Goal: Task Accomplishment & Management: Complete application form

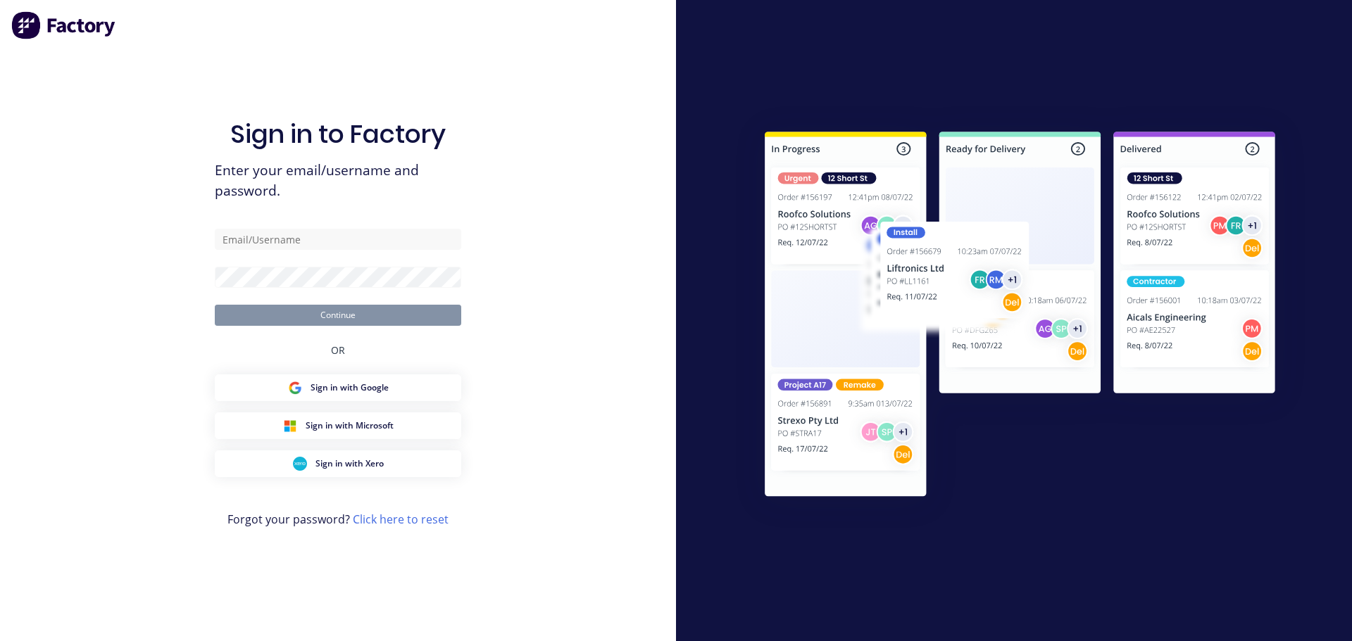
click at [665, 27] on div "Sign in to Factory Enter your email/username and password. Continue OR Sign in …" at bounding box center [338, 320] width 676 height 641
type input "[EMAIL_ADDRESS][DOMAIN_NAME]"
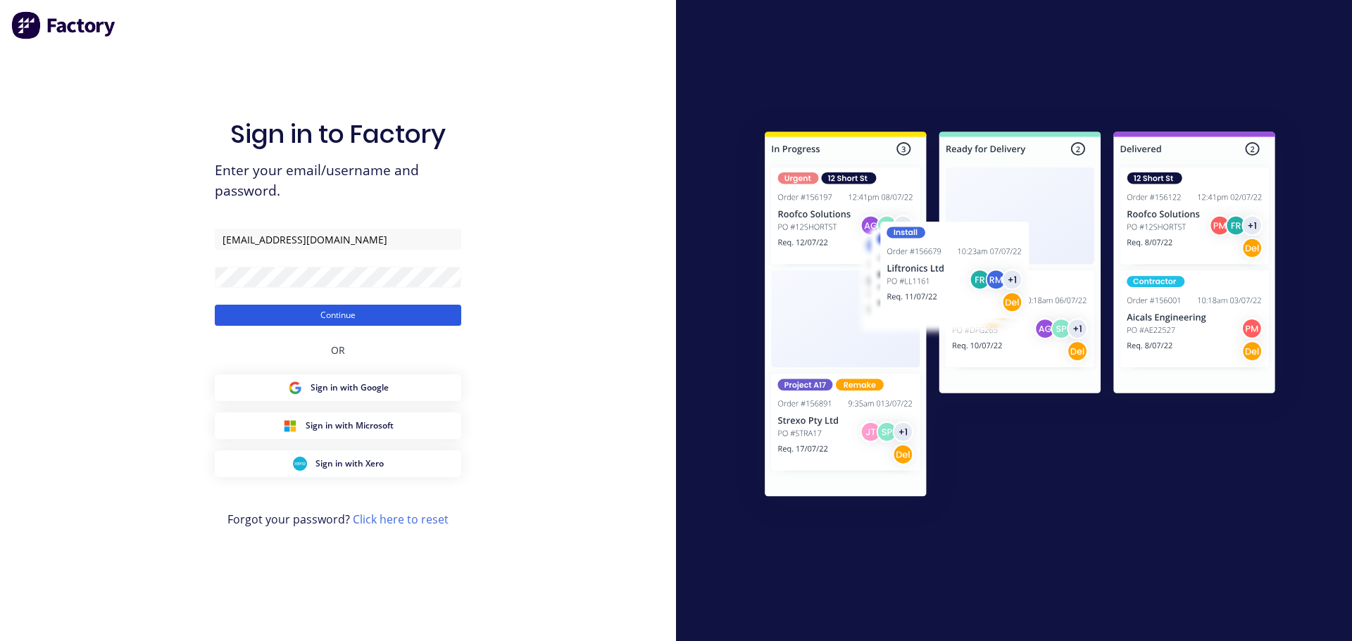
click at [316, 314] on button "Continue" at bounding box center [338, 315] width 246 height 21
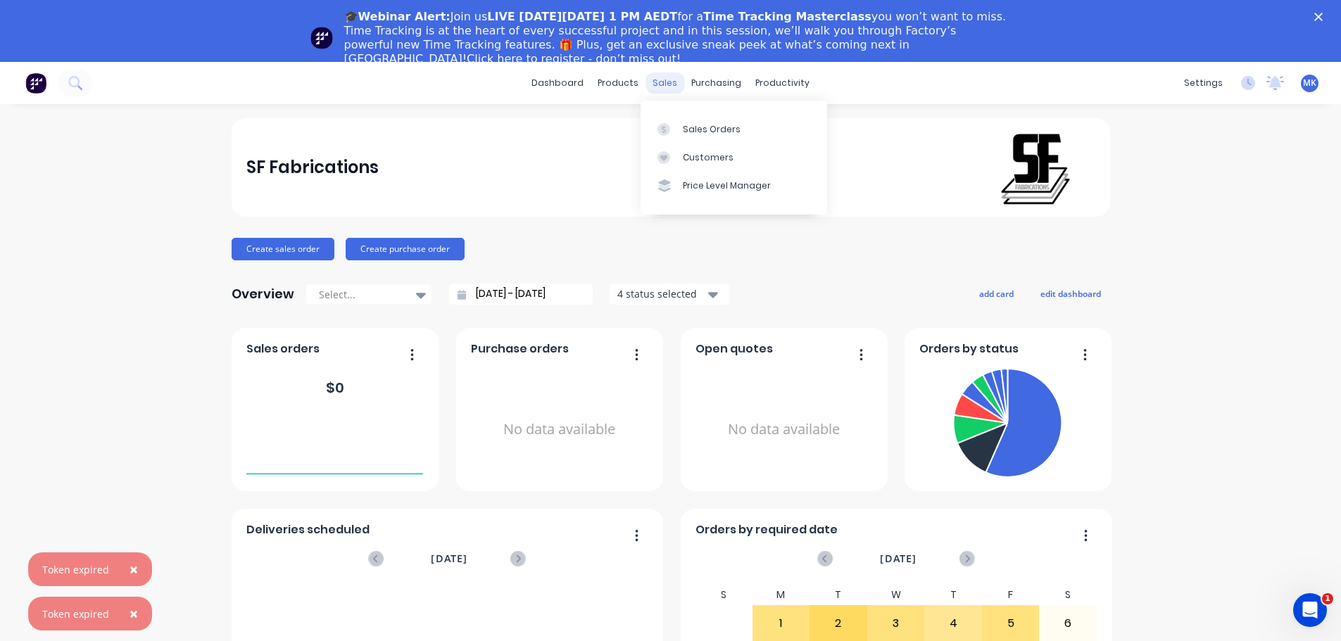
click at [656, 87] on div "sales" at bounding box center [665, 83] width 39 height 21
click at [665, 112] on div "Sales Orders Customers Price Level Manager" at bounding box center [734, 157] width 187 height 113
click at [680, 128] on link "Sales Orders" at bounding box center [734, 129] width 187 height 28
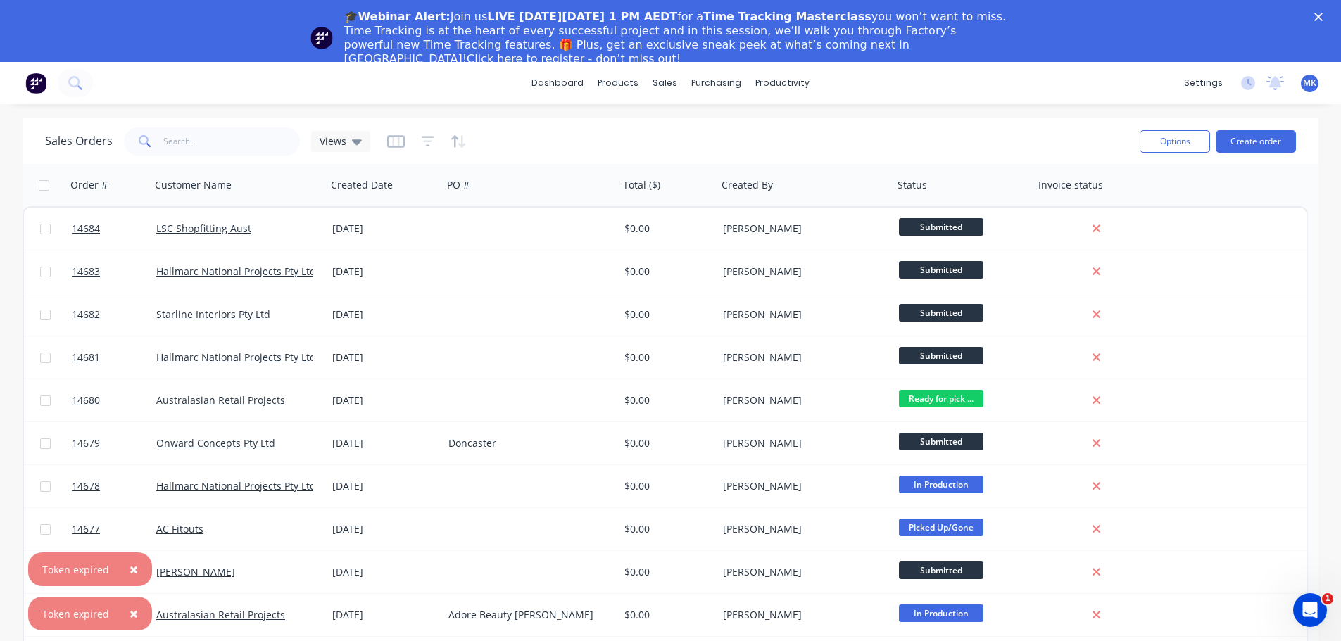
click at [681, 52] on link "Click here to register - don’t miss out!" at bounding box center [574, 58] width 214 height 13
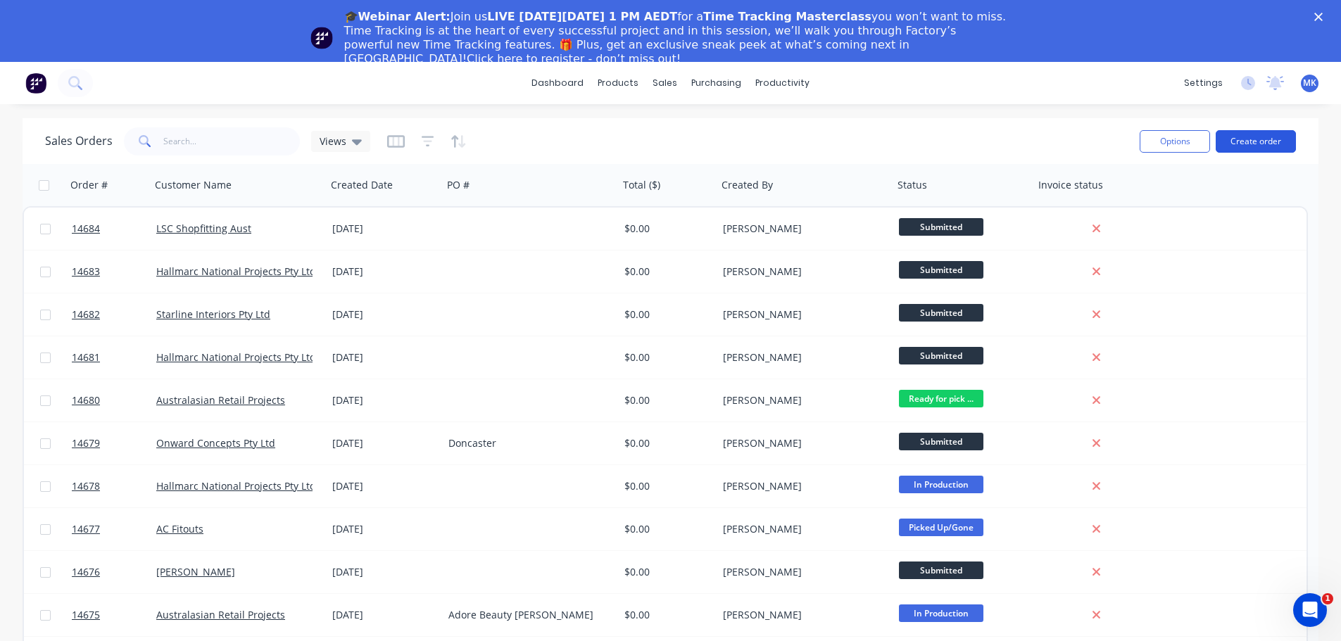
click at [1248, 137] on button "Create order" at bounding box center [1256, 141] width 80 height 23
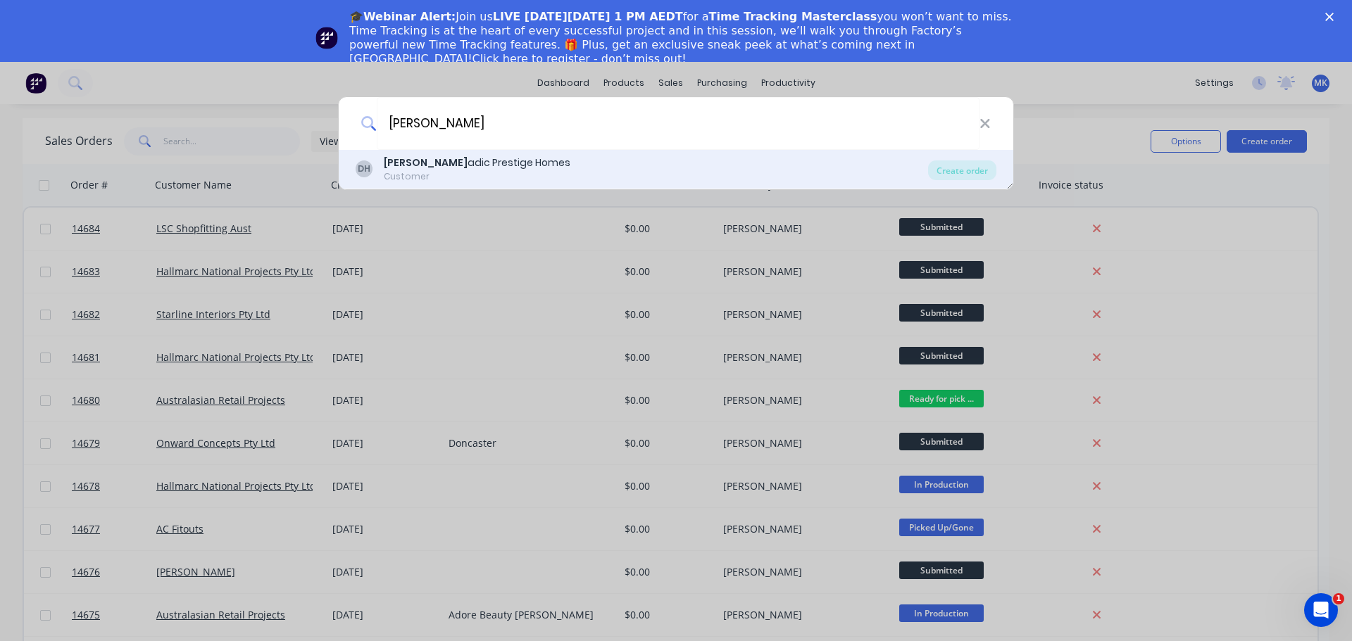
type input "[PERSON_NAME]"
click at [488, 181] on div "Customer" at bounding box center [477, 176] width 187 height 13
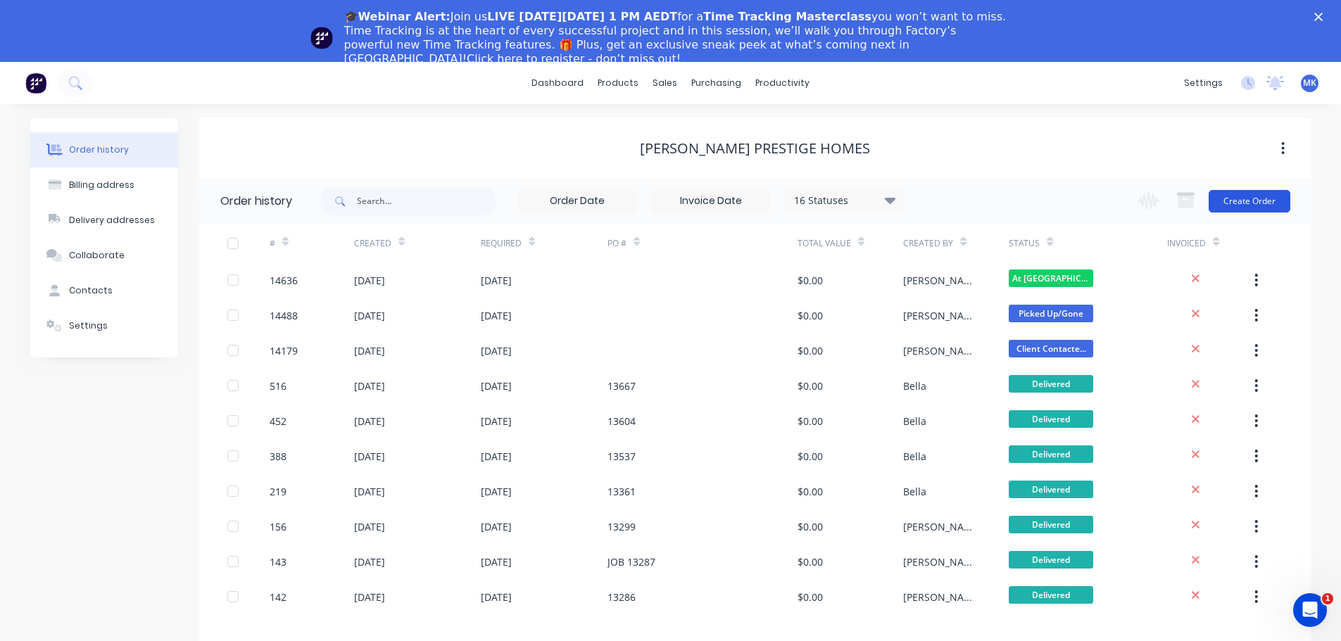
click at [1262, 211] on button "Create Order" at bounding box center [1250, 201] width 82 height 23
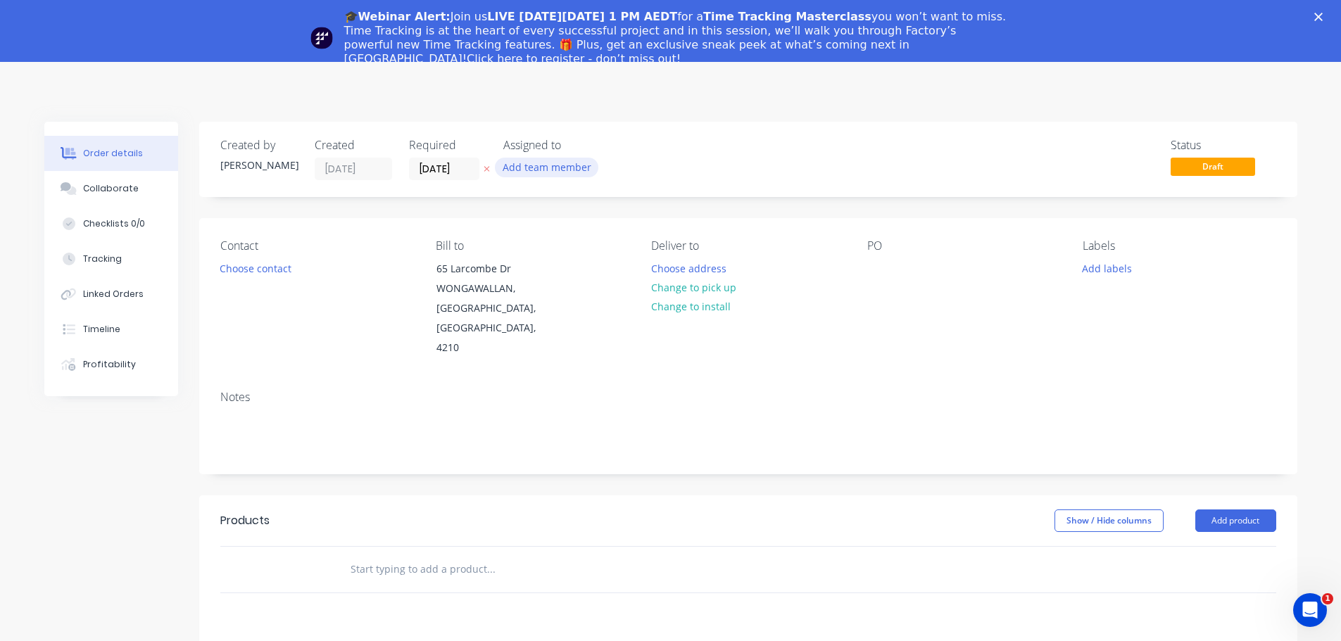
click at [559, 173] on button "Add team member" at bounding box center [547, 167] width 104 height 19
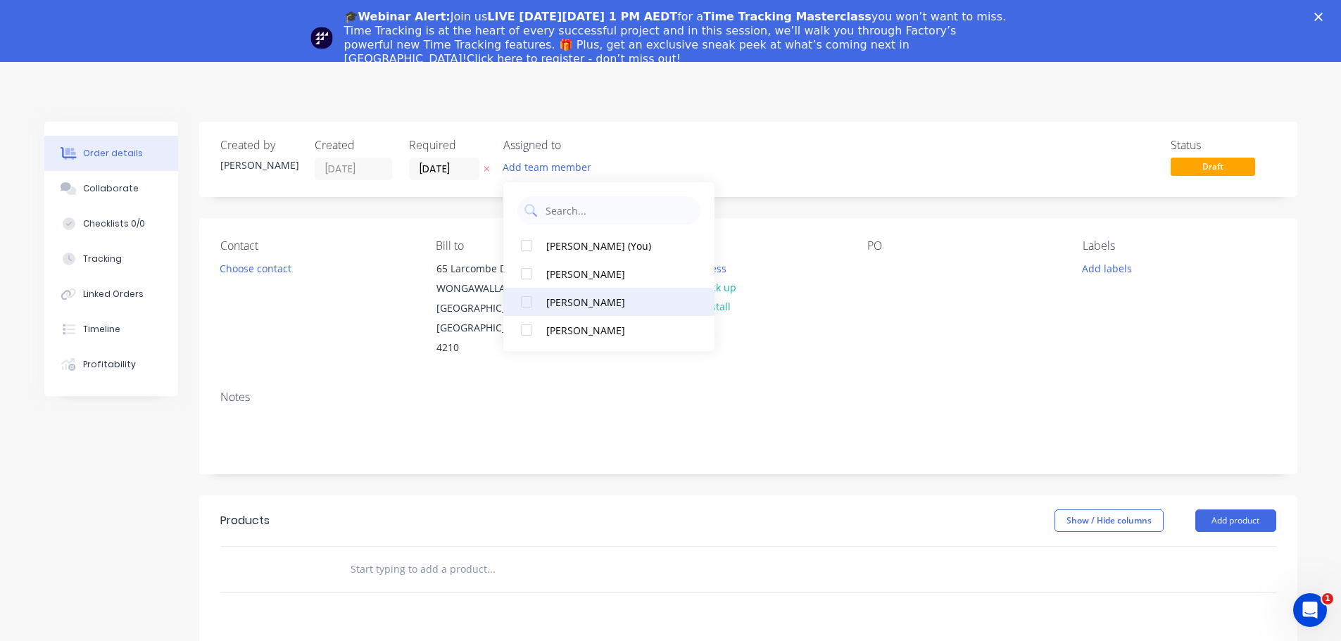
click at [561, 303] on div "[PERSON_NAME]" at bounding box center [616, 302] width 141 height 15
click at [273, 264] on div "Order details Collaborate Checklists 0/0 Tracking Linked Orders Timeline Profit…" at bounding box center [671, 537] width 1282 height 831
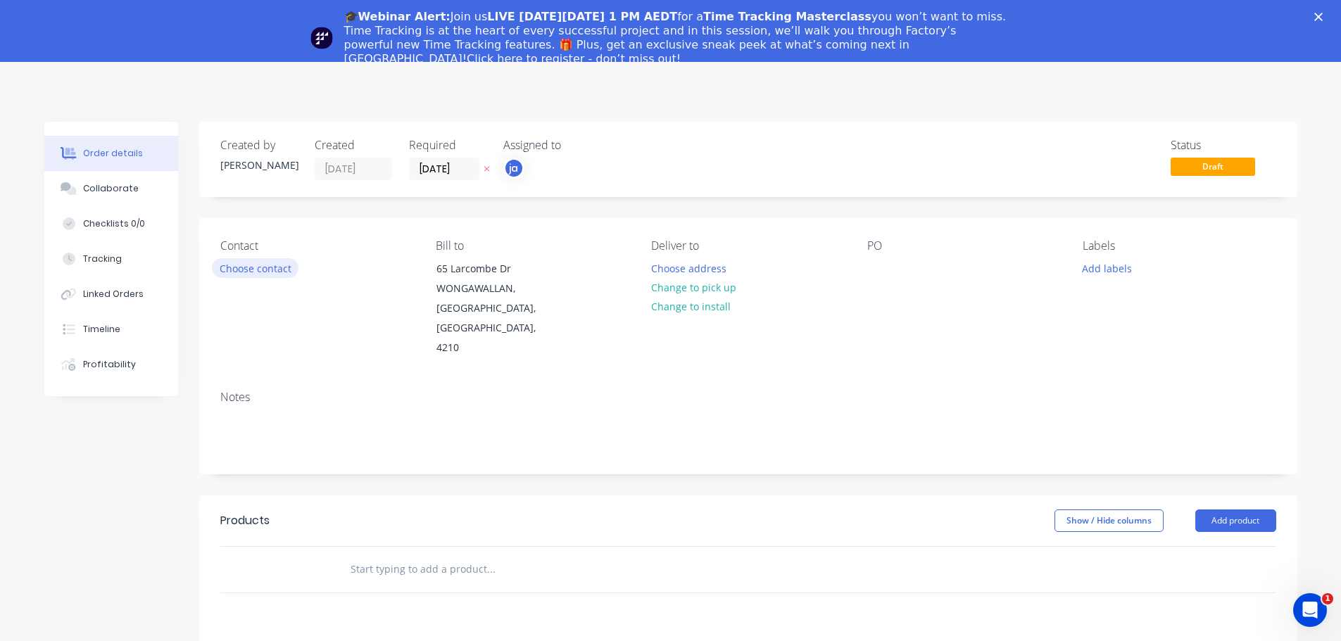
click at [273, 264] on button "Choose contact" at bounding box center [255, 267] width 87 height 19
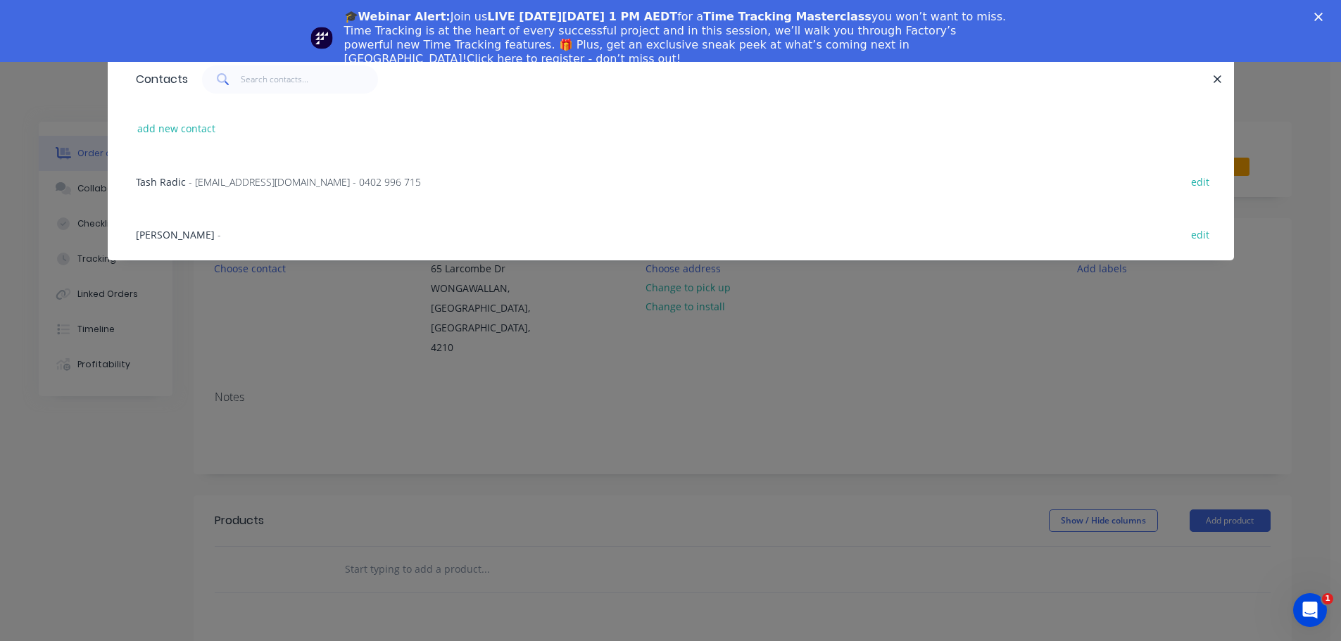
click at [200, 220] on div "[PERSON_NAME] - edit" at bounding box center [671, 234] width 1084 height 53
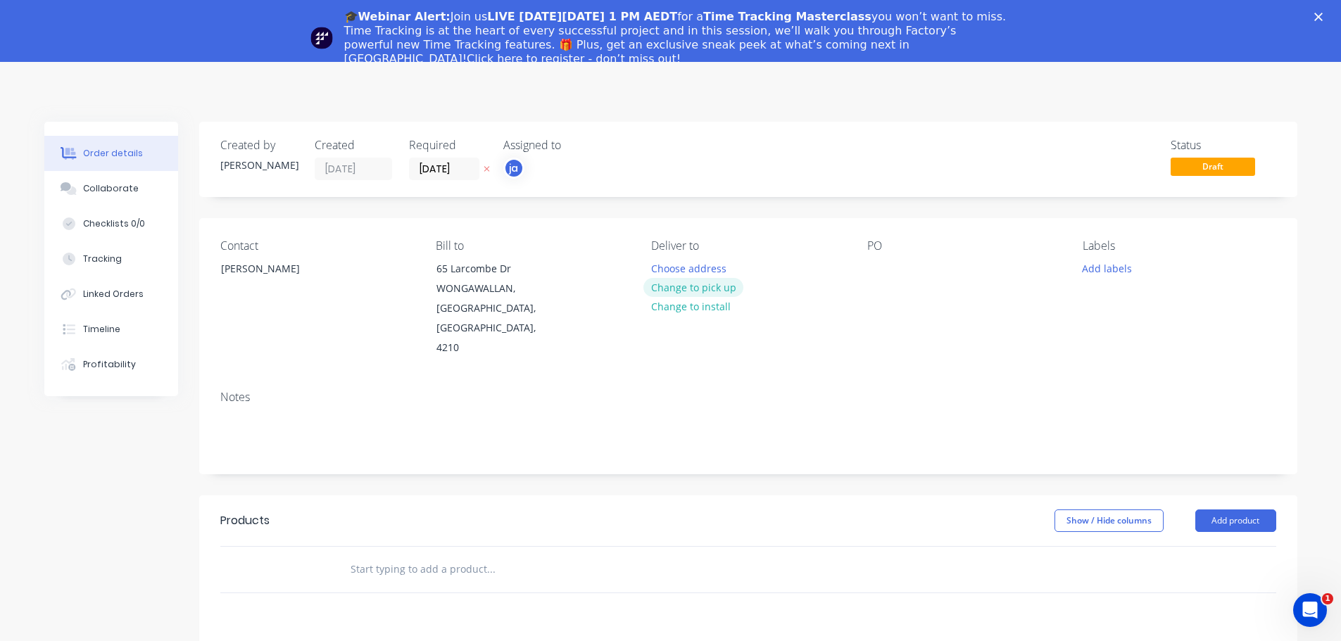
click at [701, 280] on button "Change to pick up" at bounding box center [694, 287] width 100 height 19
click at [1094, 275] on button "Add labels" at bounding box center [1107, 267] width 65 height 19
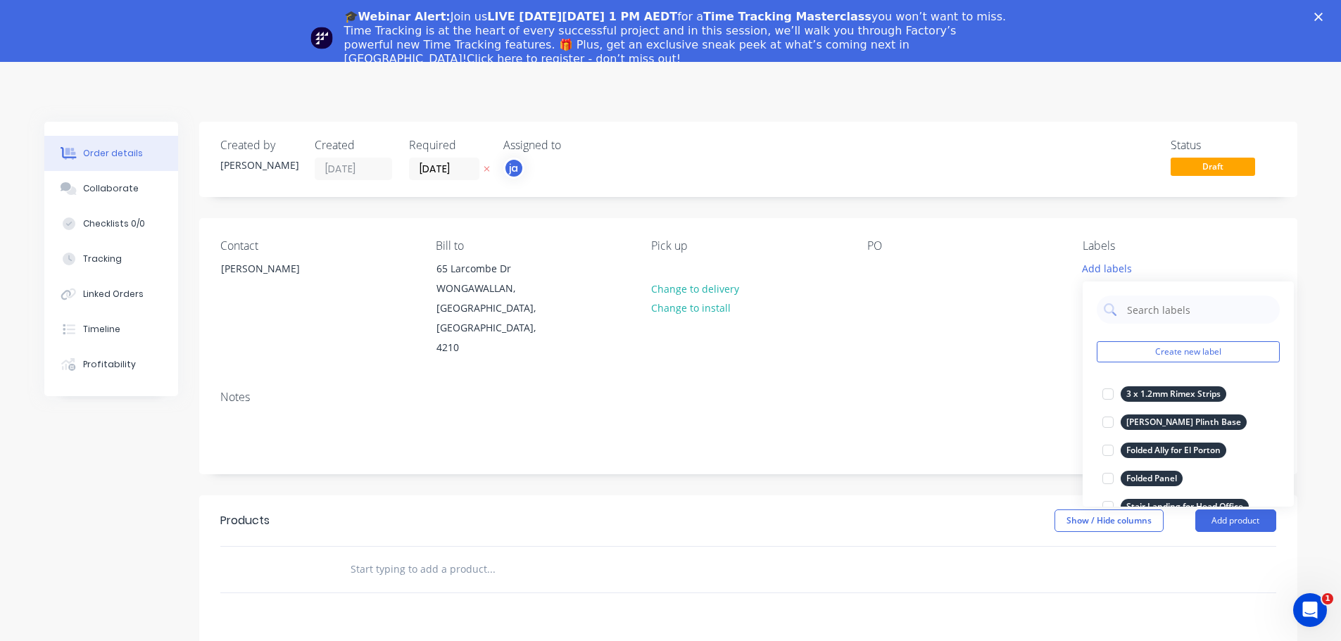
click at [1167, 334] on div "Create new label 3 x 1.2mm Rimex Strips edit [PERSON_NAME] Plinth Base edit Fol…" at bounding box center [1188, 394] width 211 height 225
click at [1168, 341] on div "Create new label 3 x 1.2mm Rimex Strips edit [PERSON_NAME] Plinth Base edit Fol…" at bounding box center [1188, 394] width 211 height 225
click at [1180, 350] on button "Create new label" at bounding box center [1188, 352] width 183 height 21
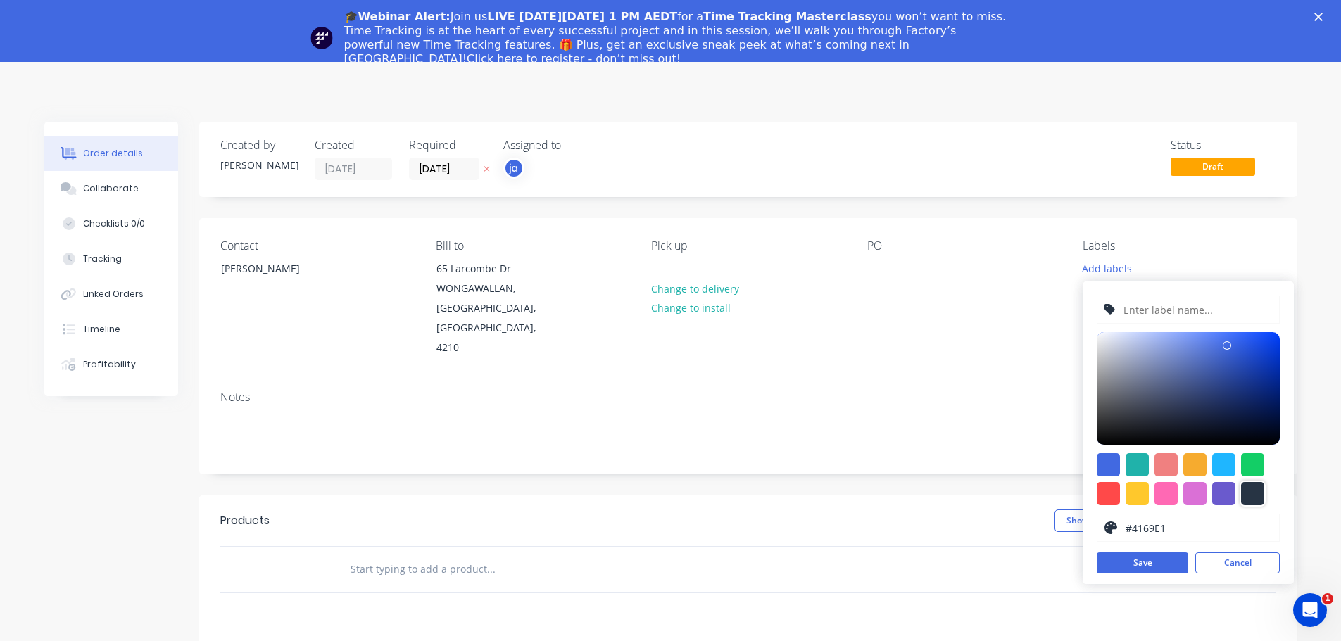
click at [1263, 497] on div at bounding box center [1252, 493] width 23 height 23
type input "#273444"
click at [1129, 320] on input "text" at bounding box center [1197, 309] width 150 height 27
paste input "2 x Lengths P/C"
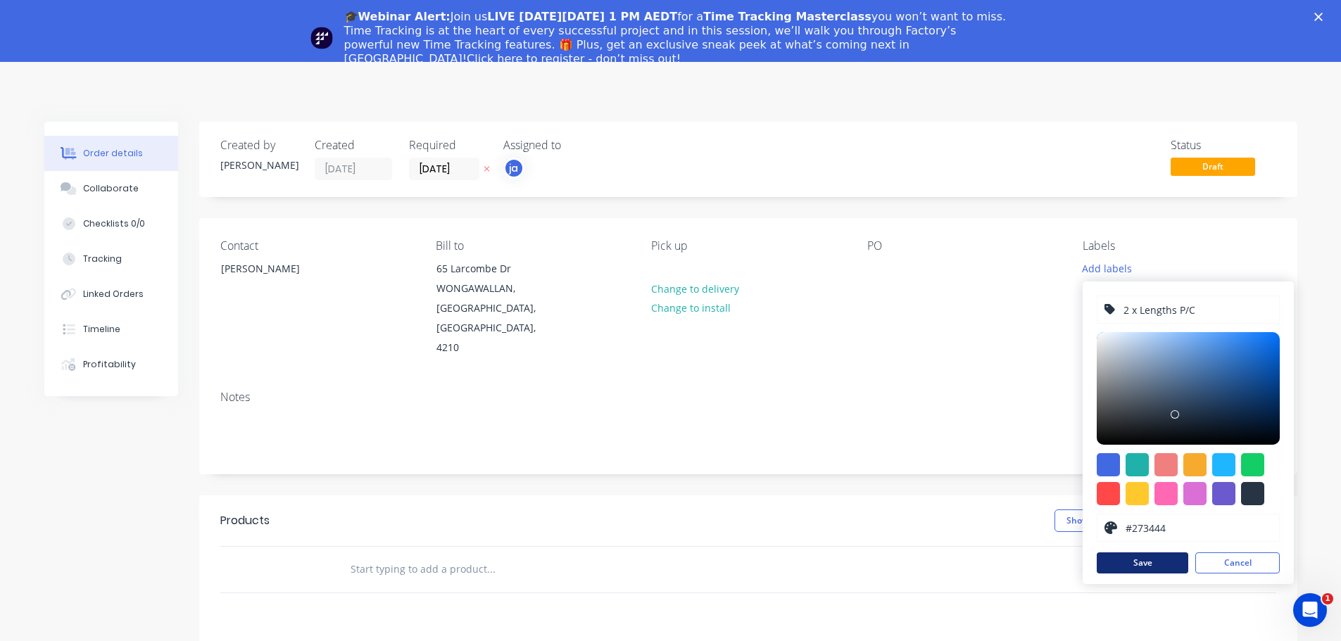
type input "2 x Lengths P/C"
click at [1152, 558] on button "Save" at bounding box center [1143, 563] width 92 height 21
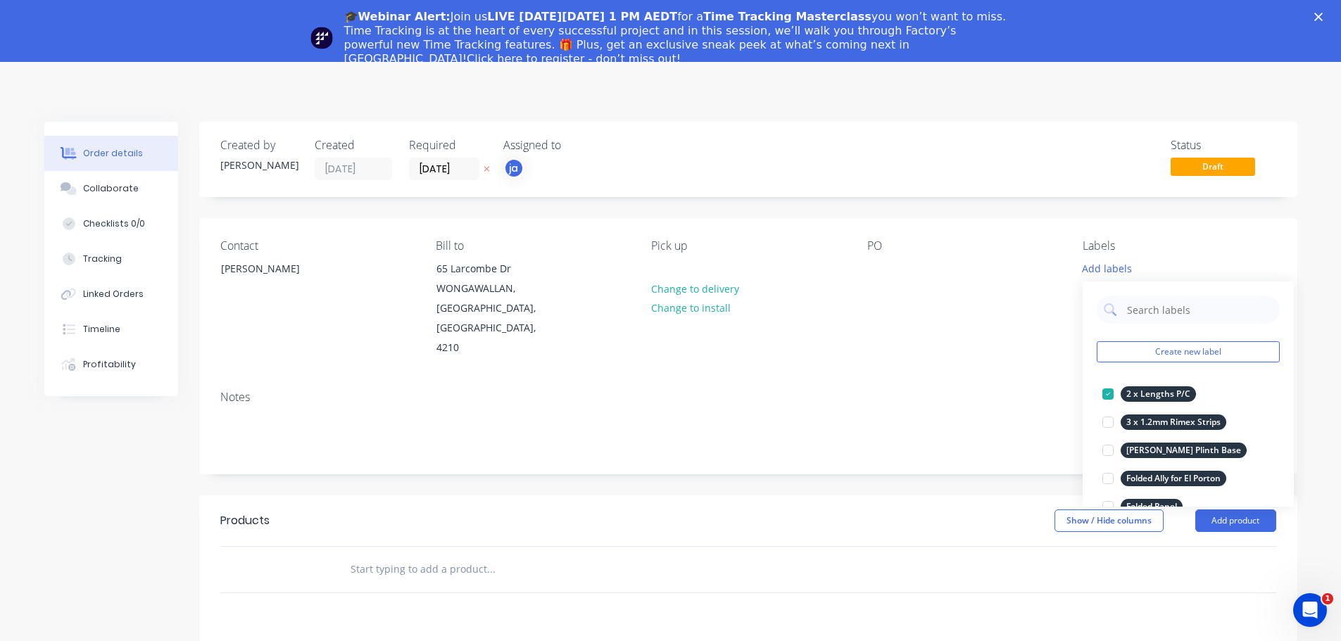
click at [487, 568] on div at bounding box center [586, 570] width 507 height 46
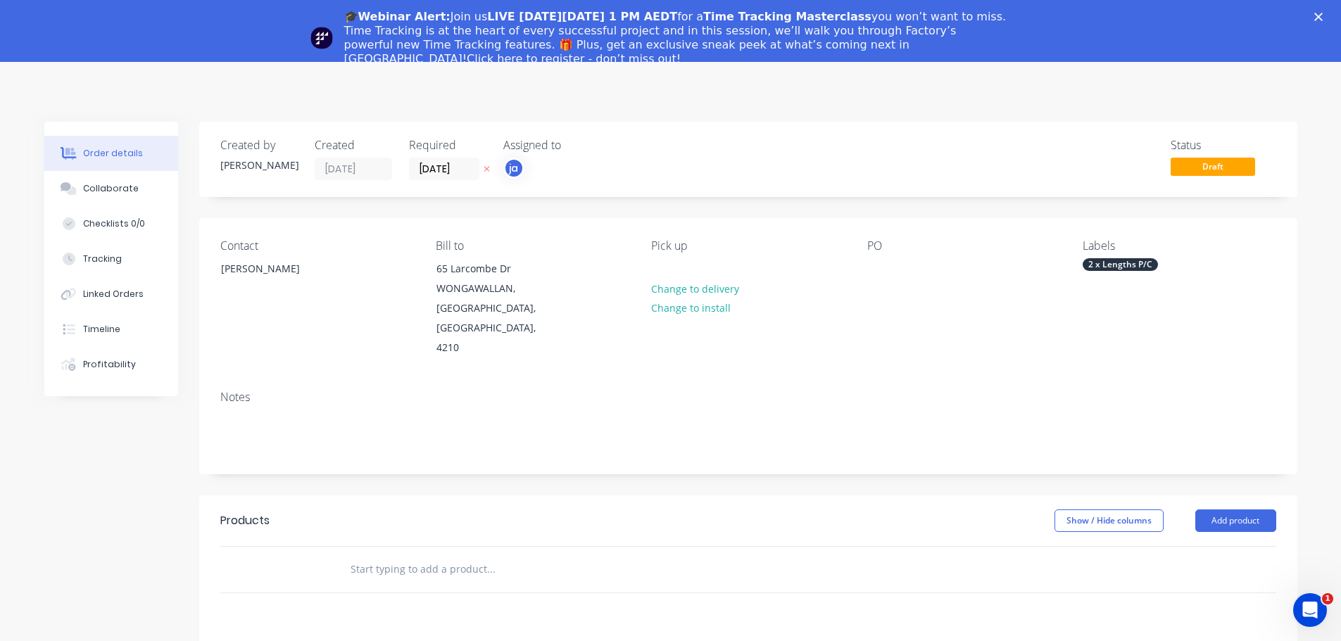
click at [473, 556] on input "text" at bounding box center [491, 570] width 282 height 28
paste input "2 x Lengths P/C"
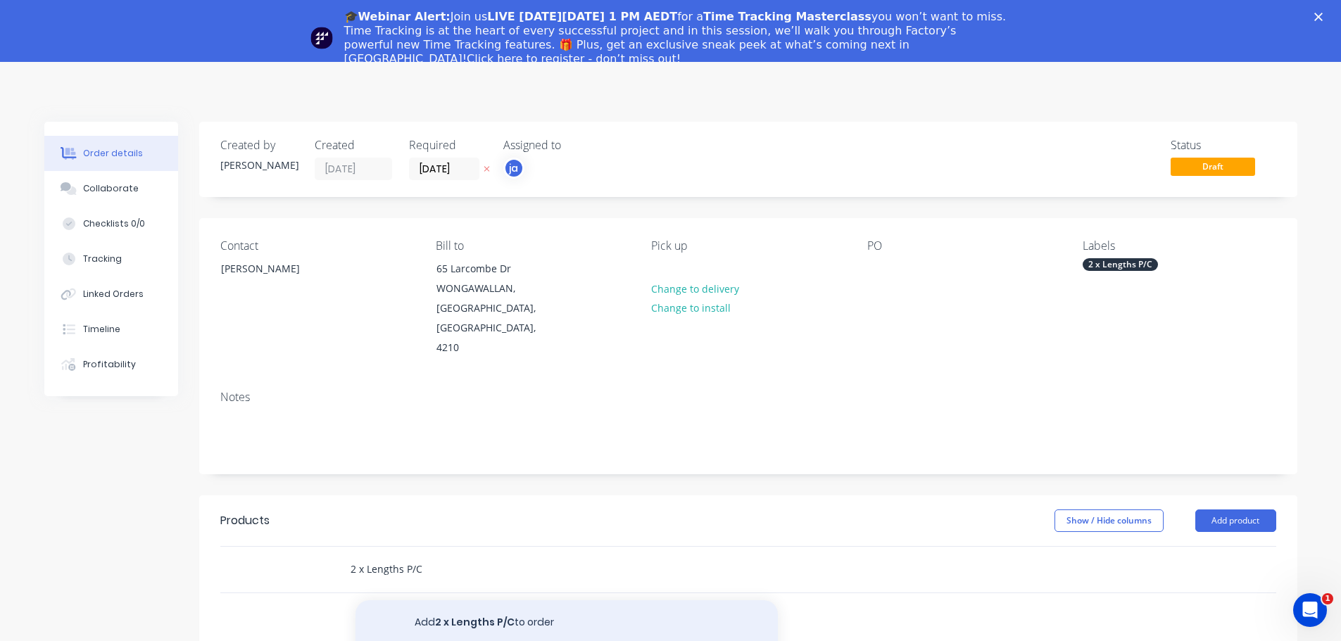
type input "2 x Lengths P/C"
click at [557, 603] on button "Add 2 x Lengths P/C to order" at bounding box center [567, 623] width 422 height 45
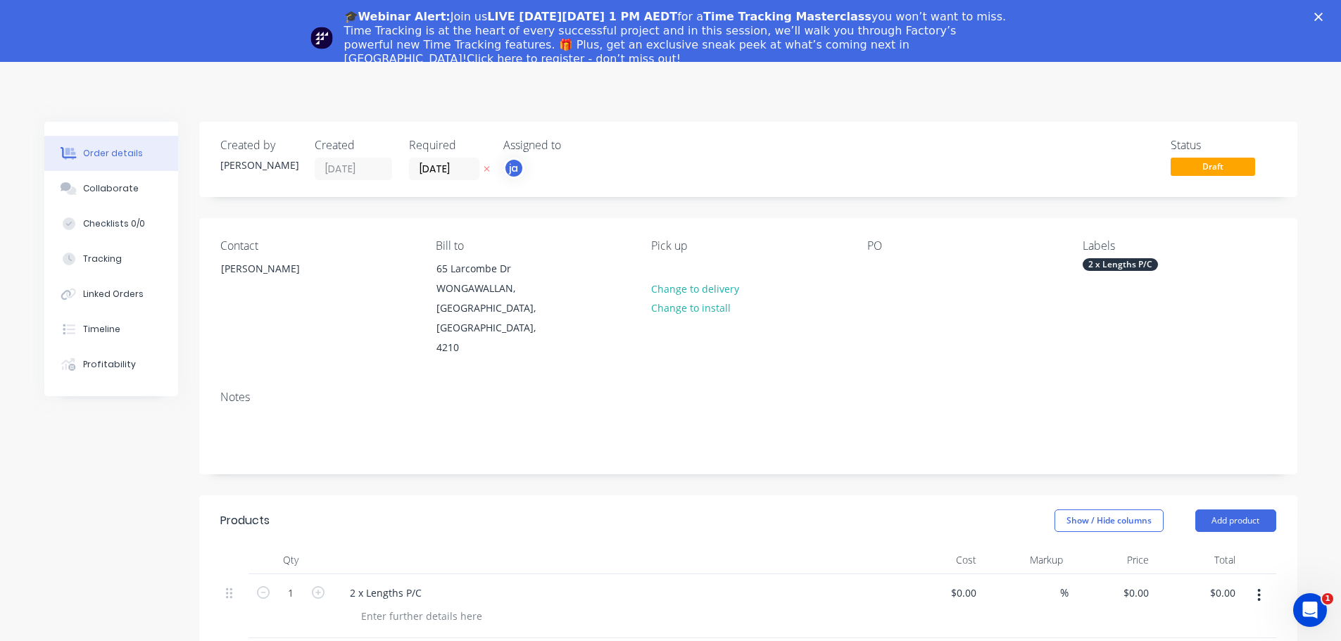
click at [1323, 14] on icon "Close" at bounding box center [1319, 17] width 8 height 8
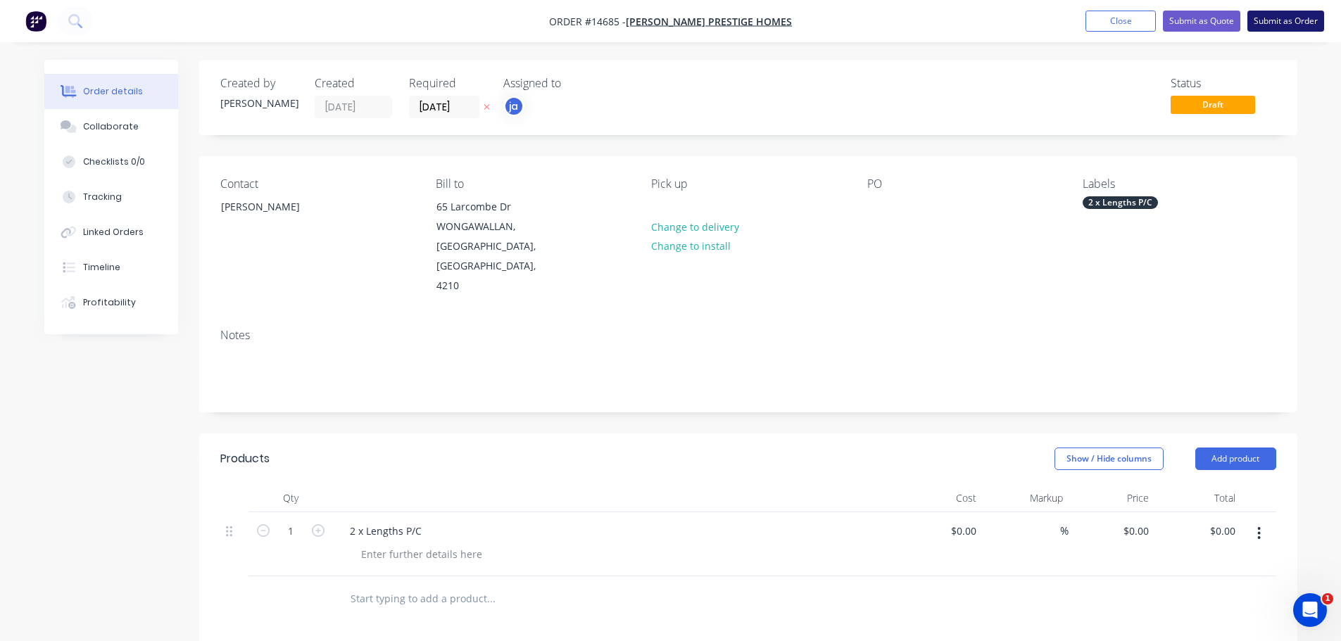
click at [1303, 21] on button "Submit as Order" at bounding box center [1286, 21] width 77 height 21
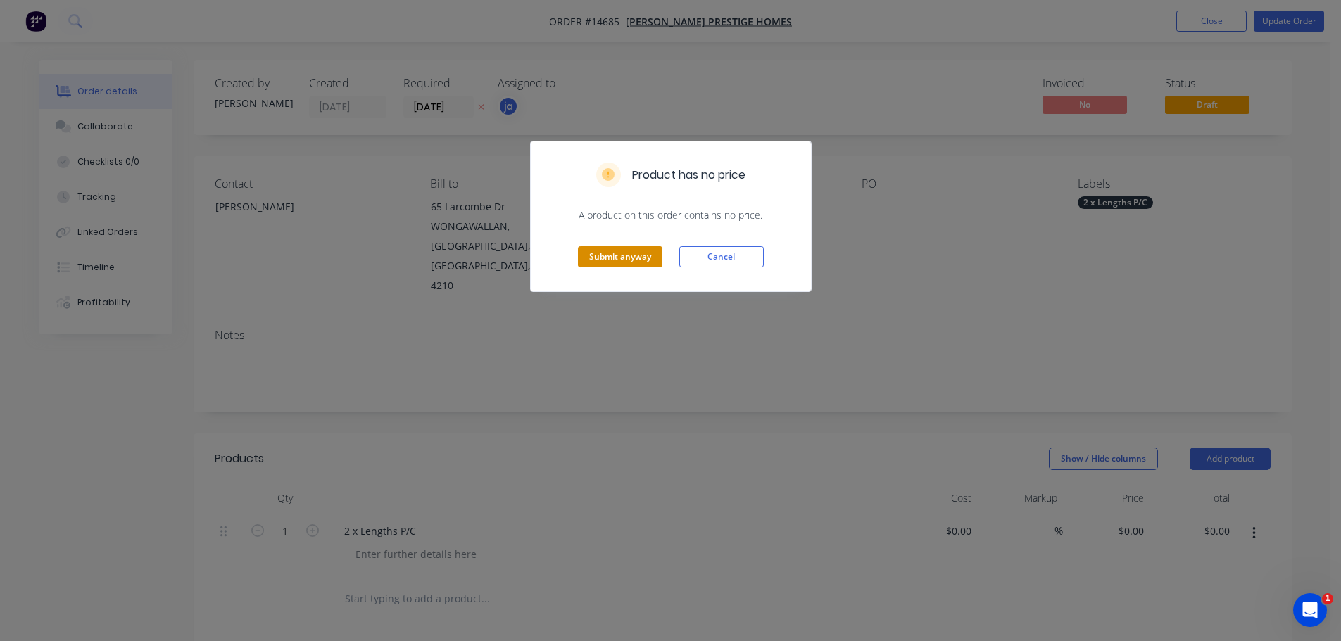
click at [615, 258] on button "Submit anyway" at bounding box center [620, 256] width 84 height 21
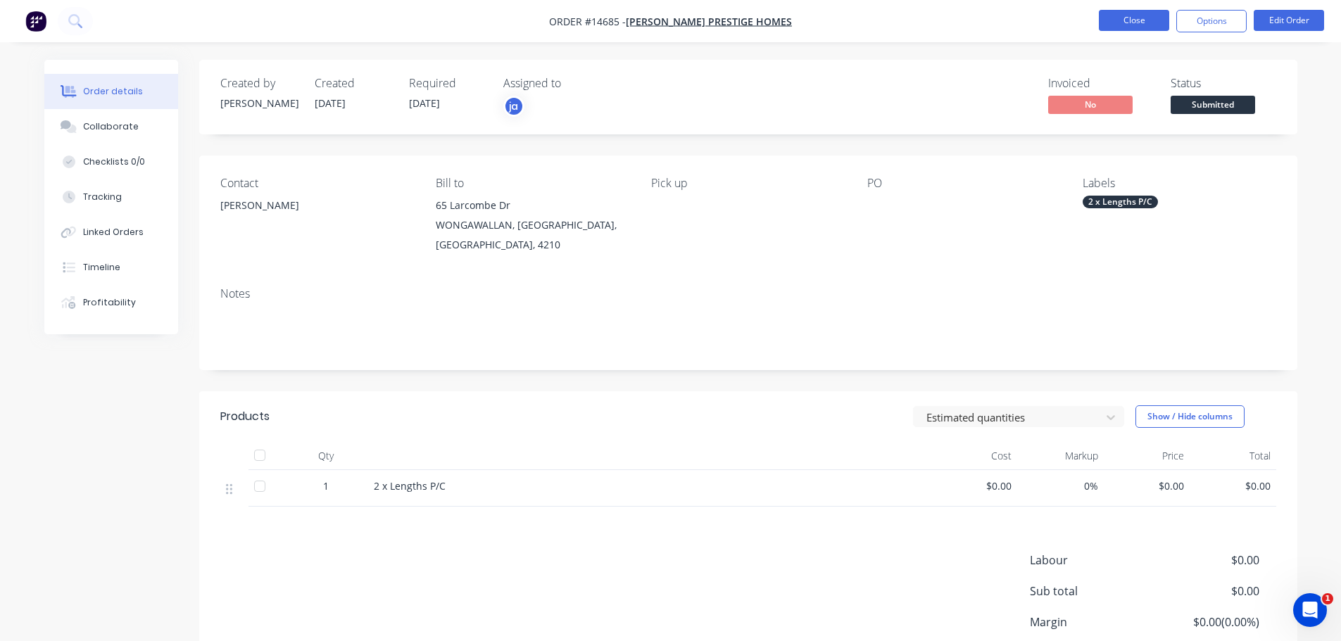
click at [1108, 25] on button "Close" at bounding box center [1134, 20] width 70 height 21
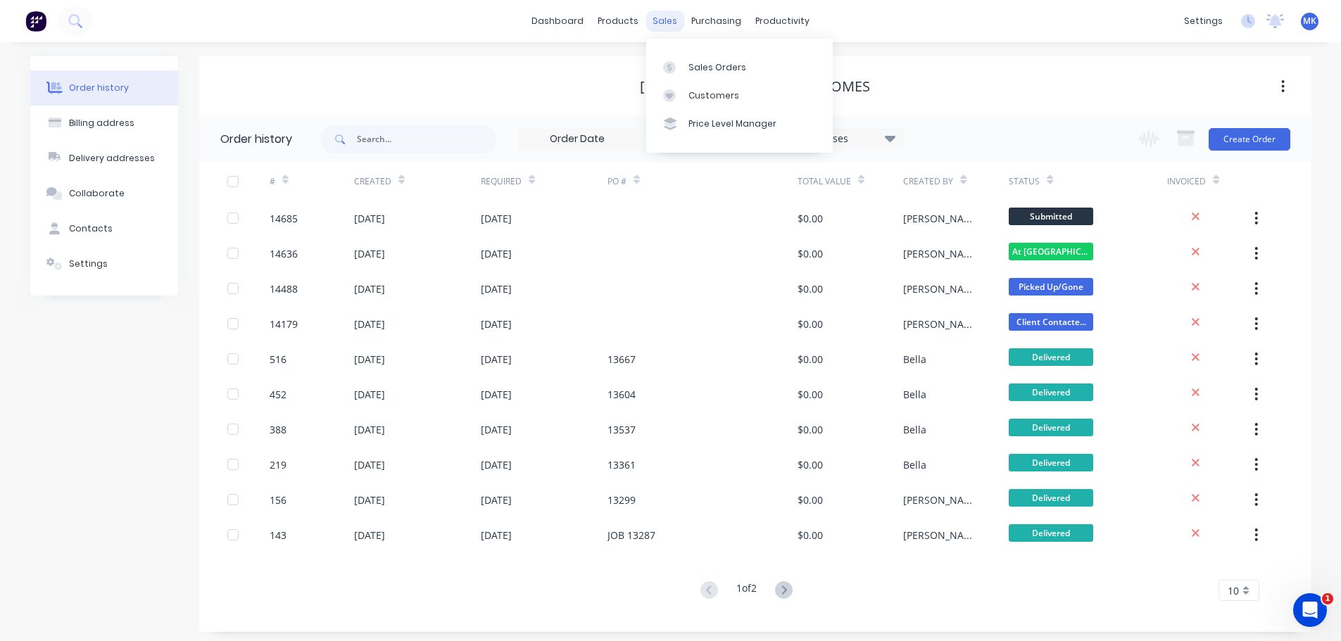
click at [665, 20] on div "sales" at bounding box center [665, 21] width 39 height 21
click at [679, 78] on link "Sales Orders" at bounding box center [739, 67] width 187 height 28
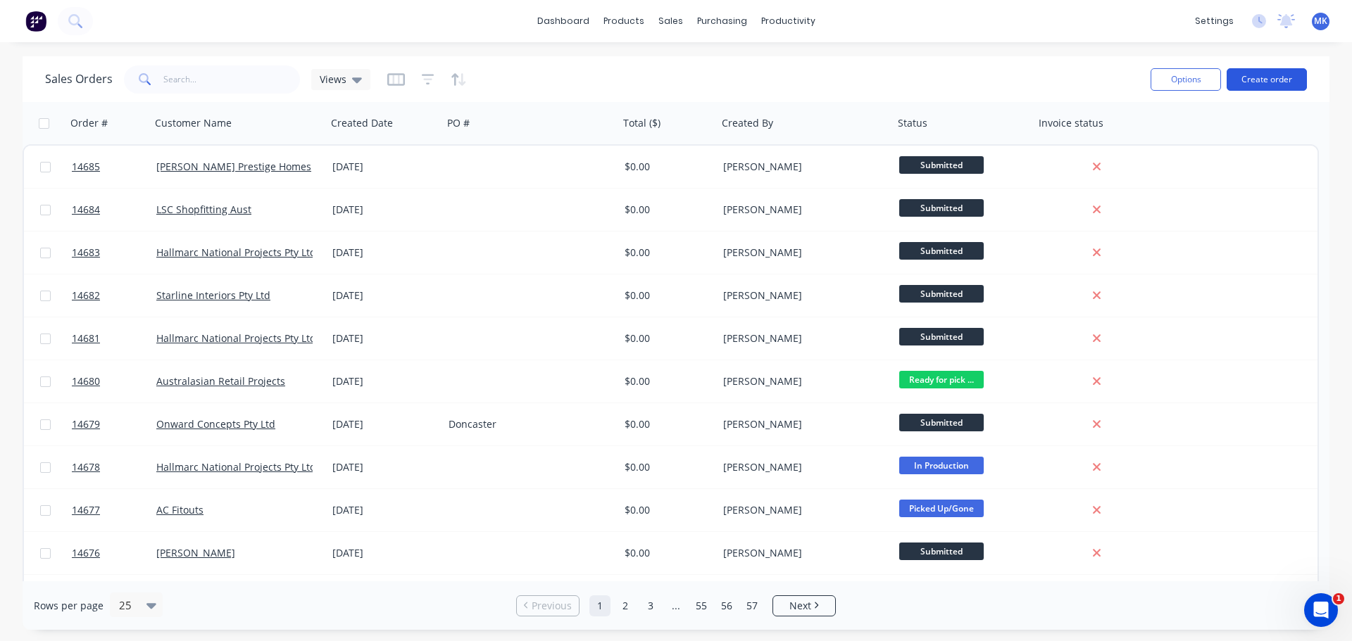
click at [1291, 82] on button "Create order" at bounding box center [1267, 79] width 80 height 23
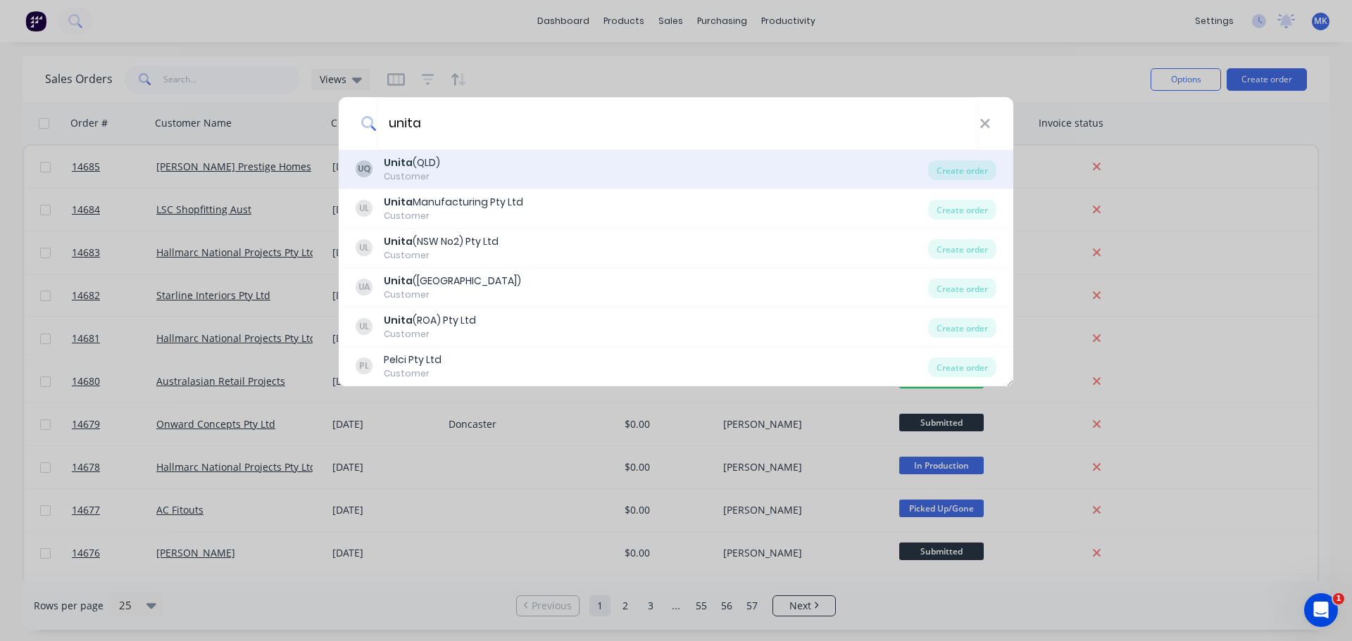
type input "unita"
click at [467, 181] on div "UQ Unita (QLD) Customer" at bounding box center [642, 169] width 572 height 27
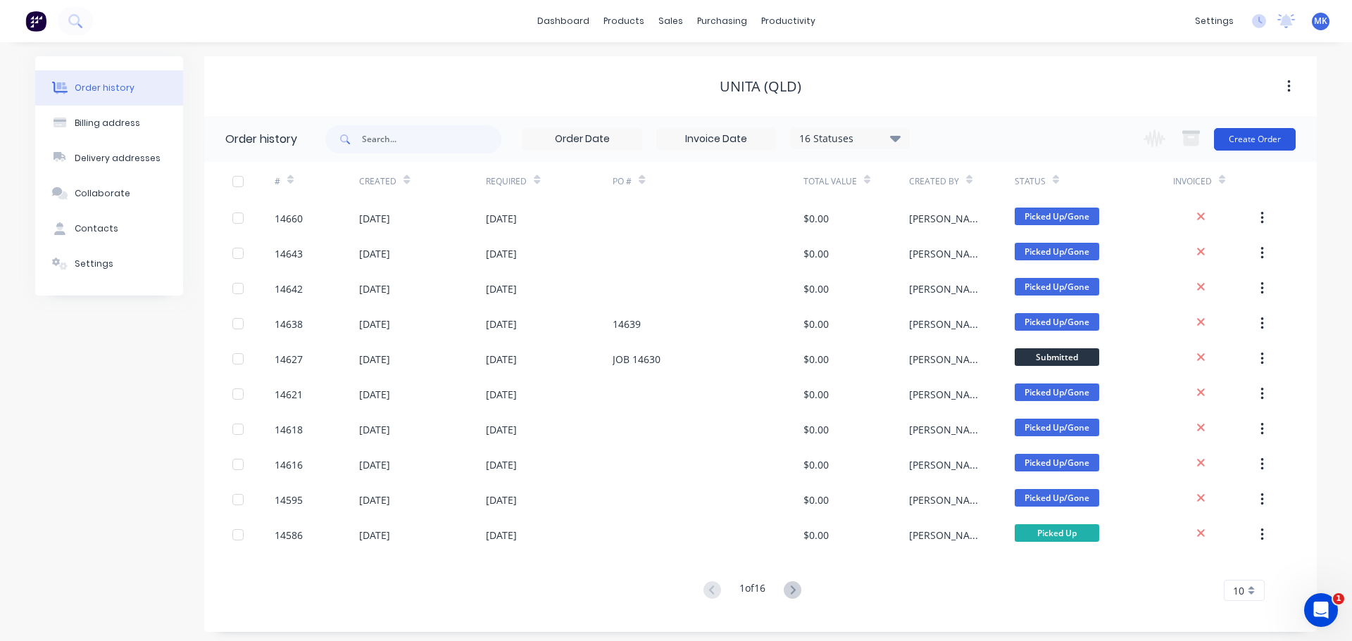
drag, startPoint x: 1231, startPoint y: 137, endPoint x: 1289, endPoint y: 130, distance: 58.3
click at [1289, 130] on button "Create Order" at bounding box center [1255, 139] width 82 height 23
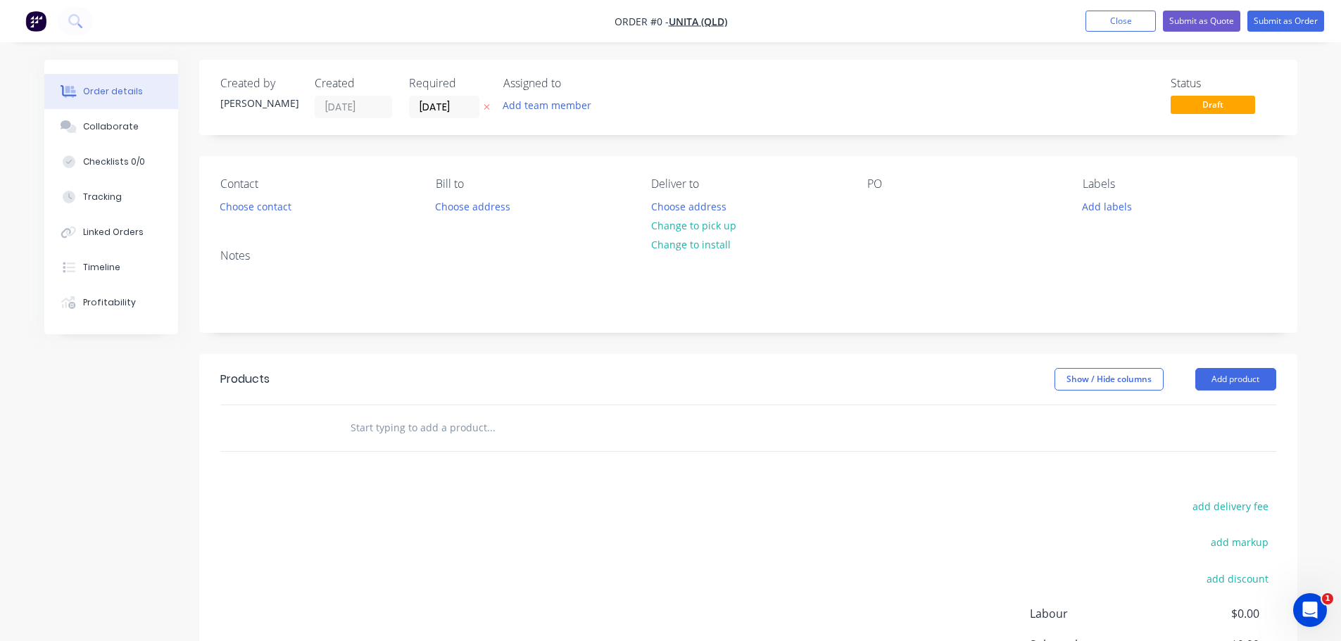
click at [585, 88] on div "Assigned to" at bounding box center [573, 83] width 141 height 13
click at [578, 100] on button "Add team member" at bounding box center [547, 105] width 104 height 19
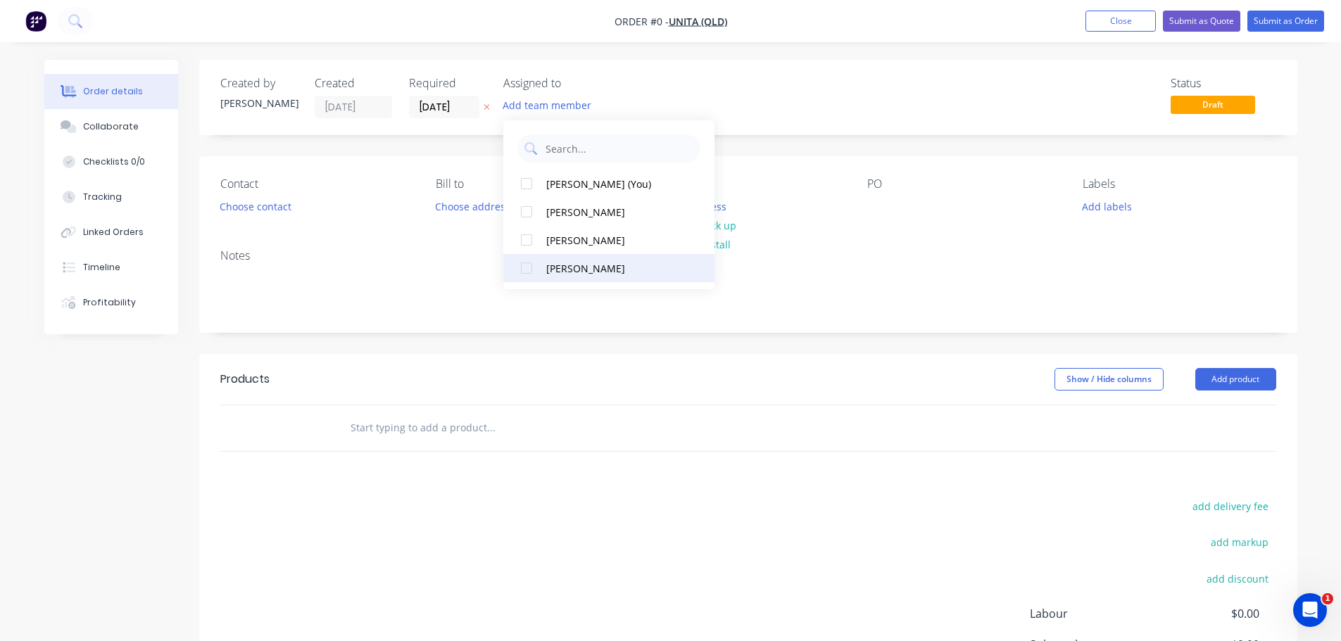
click at [562, 257] on button "[PERSON_NAME]" at bounding box center [608, 268] width 211 height 28
click at [271, 201] on div "Order details Collaborate Checklists 0/0 Tracking Linked Orders Timeline Profit…" at bounding box center [671, 435] width 1282 height 751
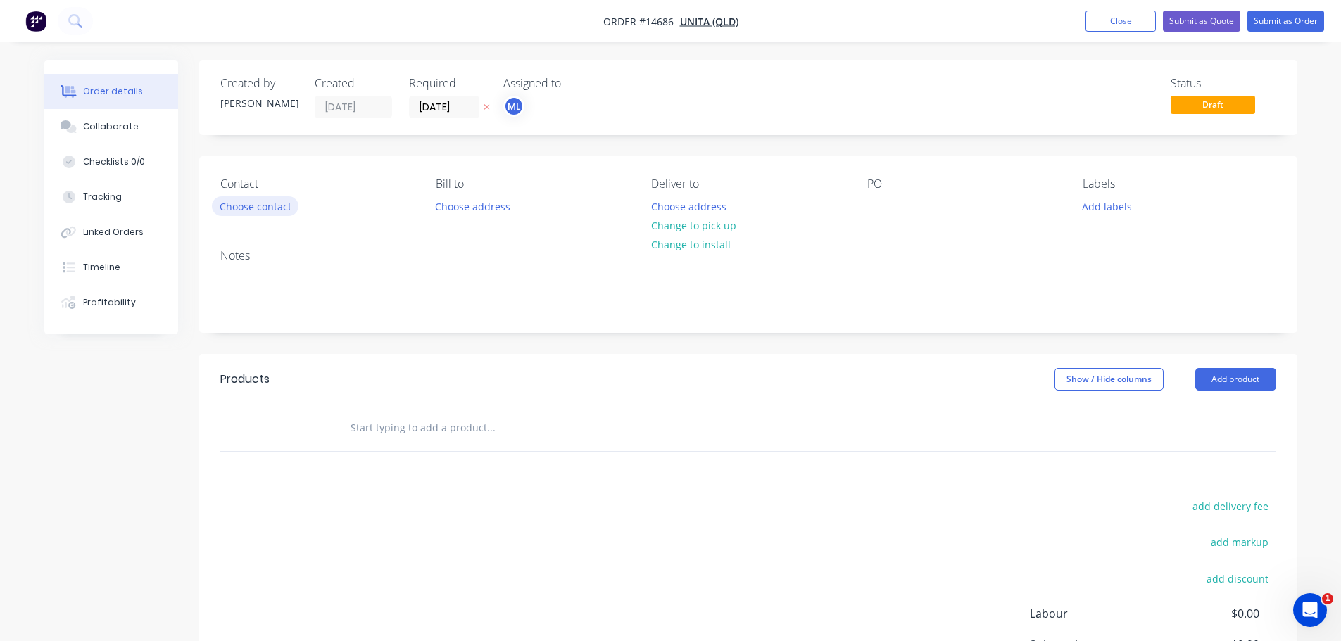
click at [233, 206] on button "Choose contact" at bounding box center [255, 205] width 87 height 19
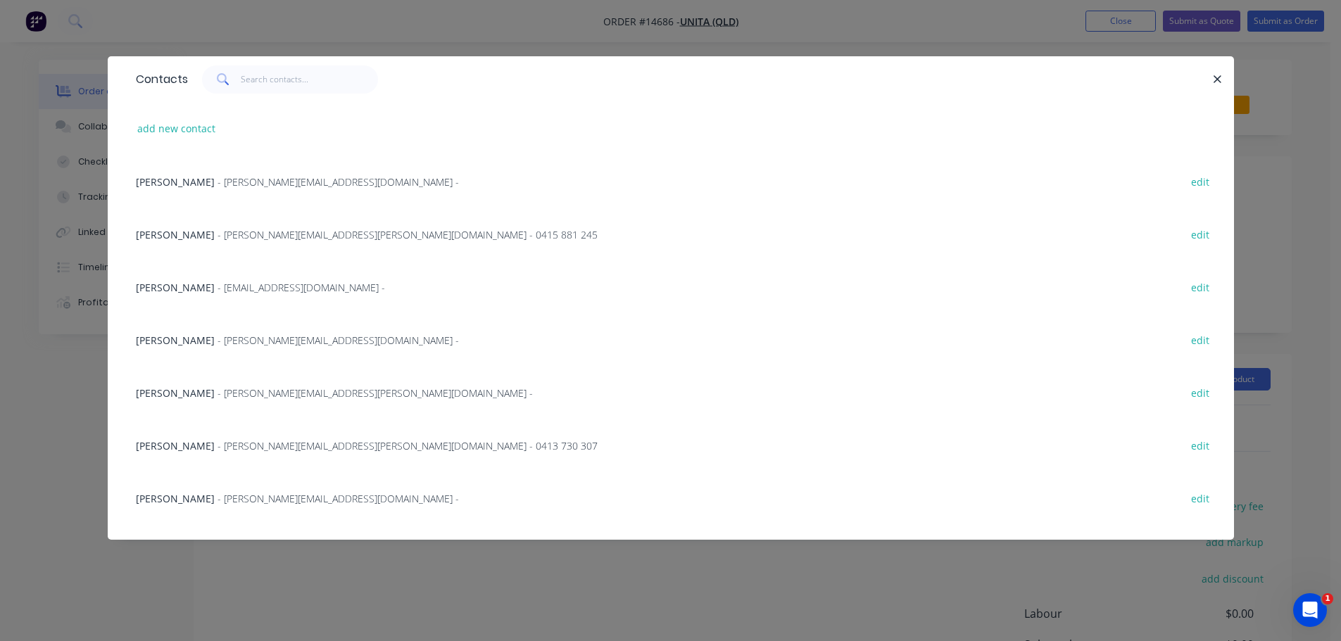
click at [232, 180] on span "- [PERSON_NAME][EMAIL_ADDRESS][DOMAIN_NAME] -" at bounding box center [339, 181] width 242 height 13
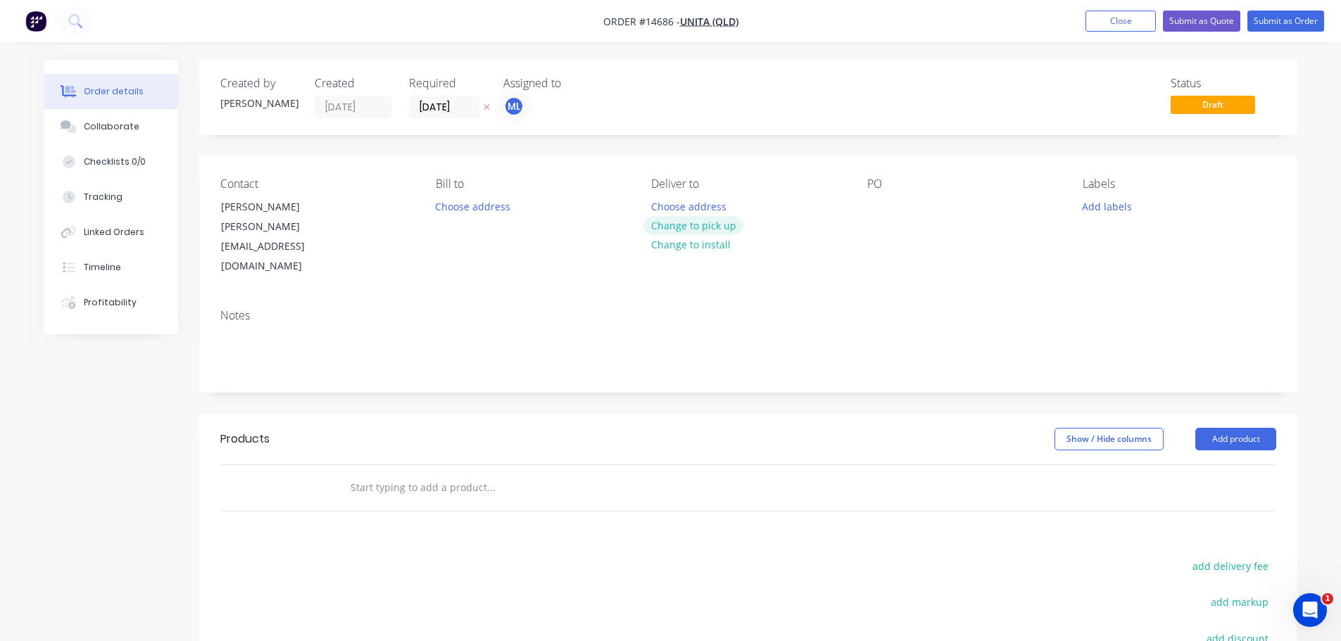
click at [672, 231] on button "Change to pick up" at bounding box center [694, 225] width 100 height 19
click at [1112, 207] on button "Add labels" at bounding box center [1107, 205] width 65 height 19
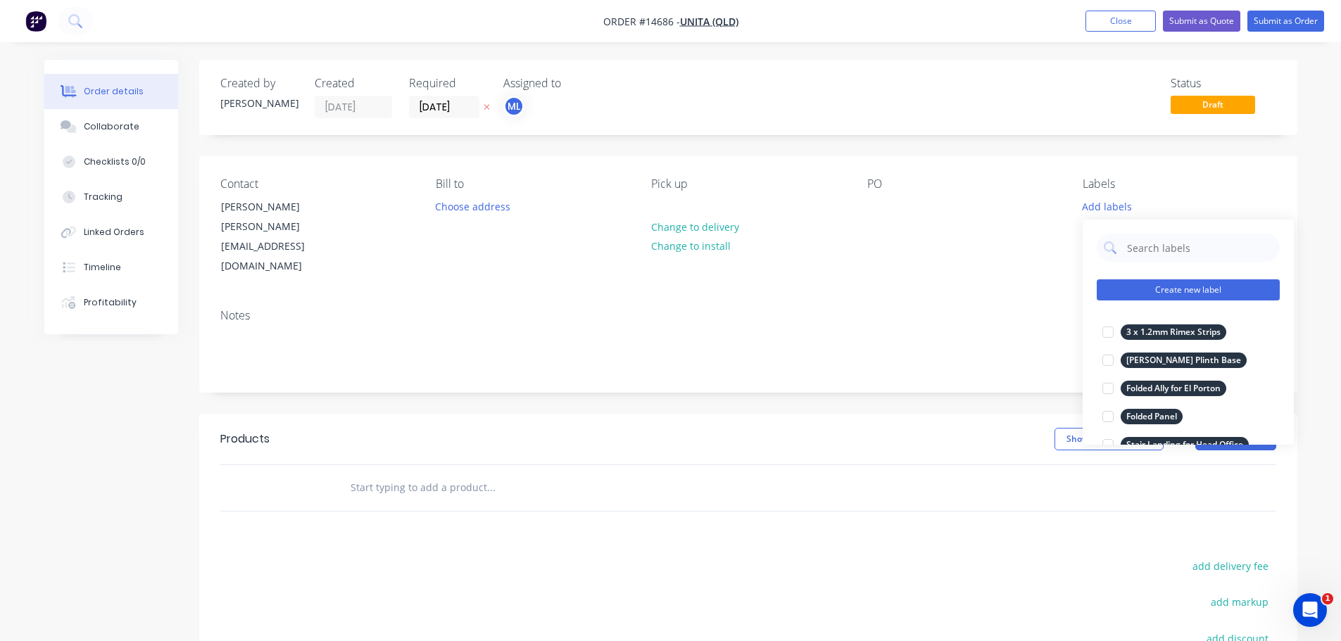
click at [1218, 292] on button "Create new label" at bounding box center [1188, 290] width 183 height 21
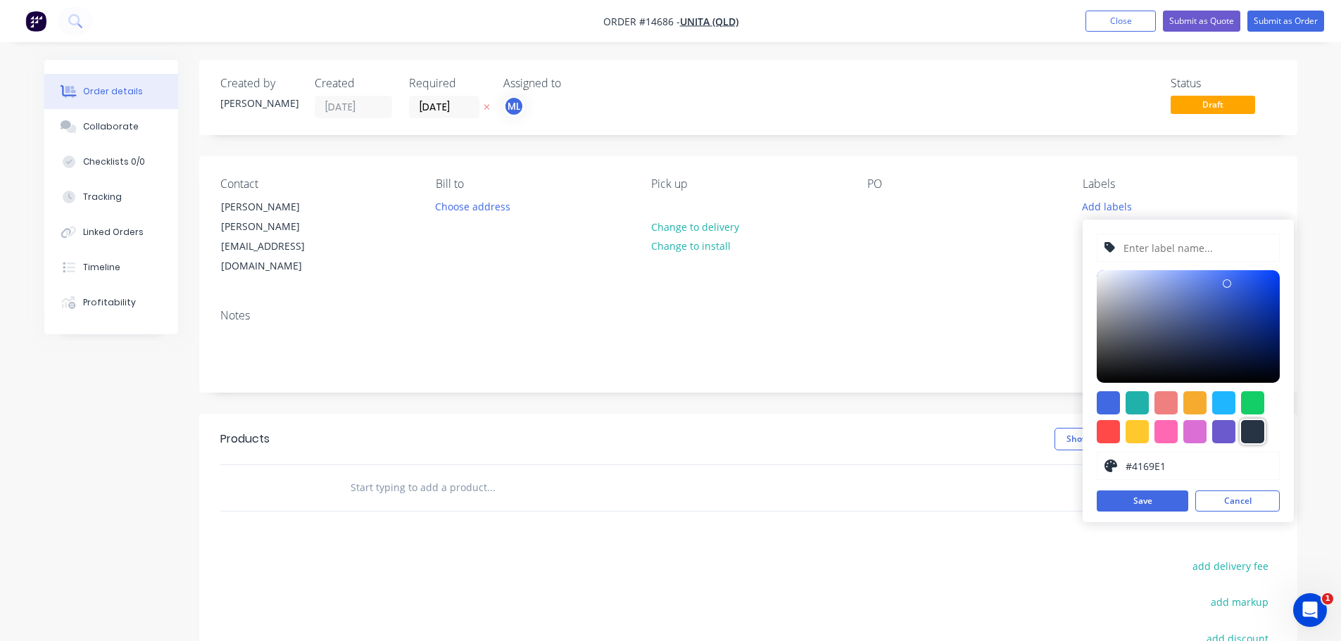
click at [1260, 432] on div at bounding box center [1252, 431] width 23 height 23
type input "#273444"
click at [1167, 252] on input "text" at bounding box center [1197, 247] width 150 height 27
paste input "Rush Panel"
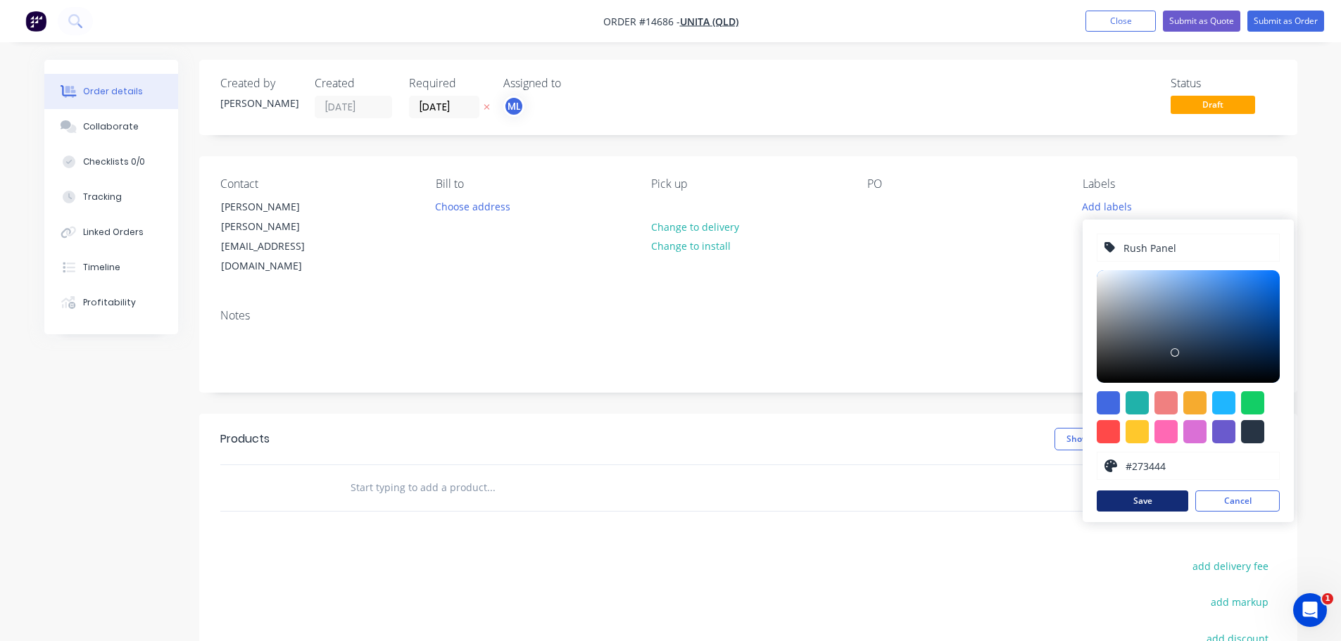
type input "Rush Panel"
click at [1137, 503] on button "Save" at bounding box center [1143, 501] width 92 height 21
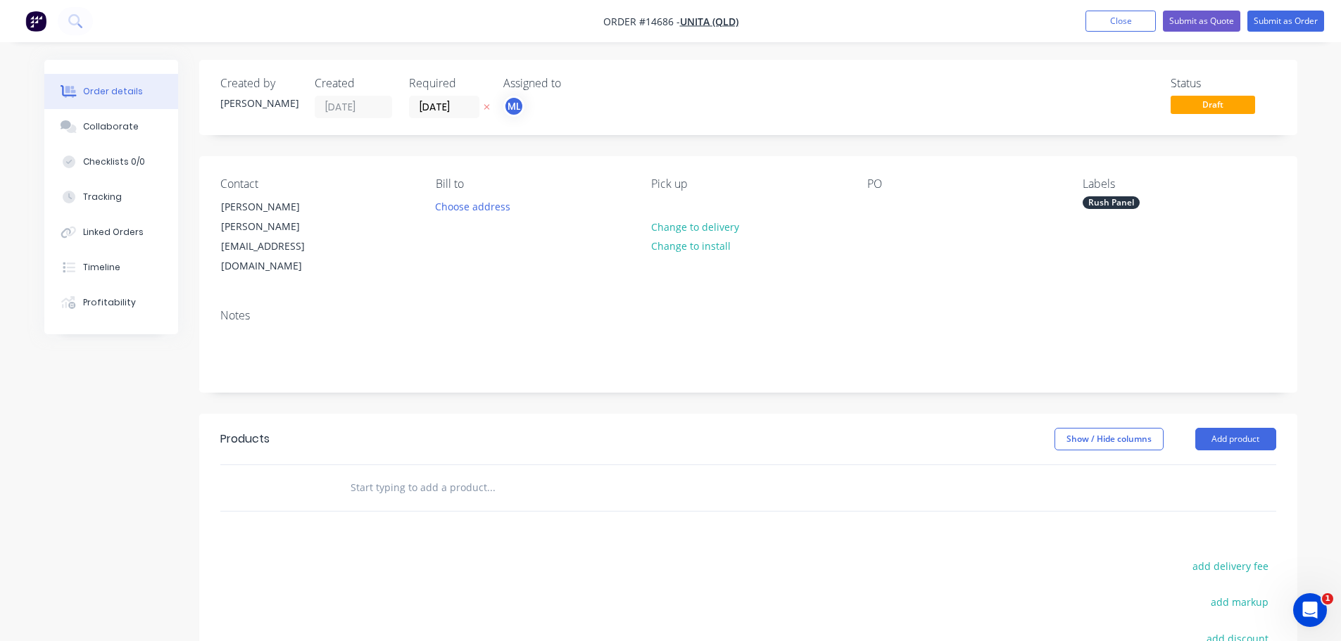
click at [451, 474] on input "text" at bounding box center [491, 488] width 282 height 28
paste input "Rush Panel"
type input "Rush Panel"
click at [468, 524] on button "Add Rush Panel to order" at bounding box center [567, 541] width 422 height 45
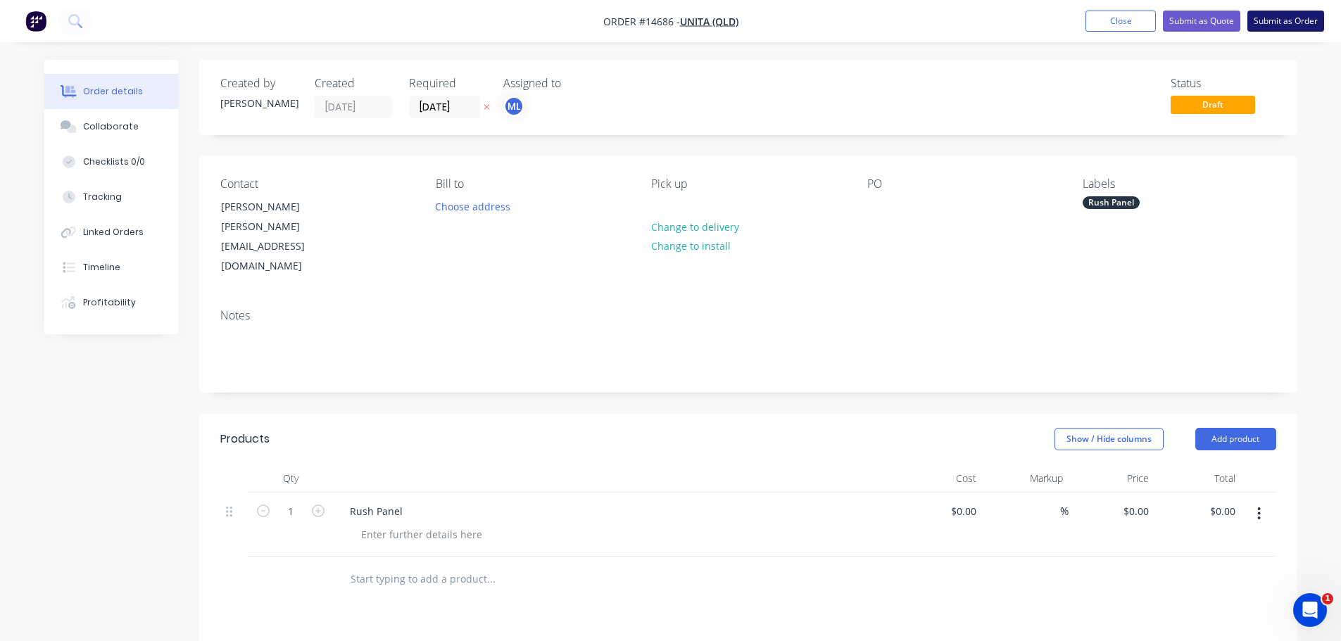
click at [1303, 23] on button "Submit as Order" at bounding box center [1286, 21] width 77 height 21
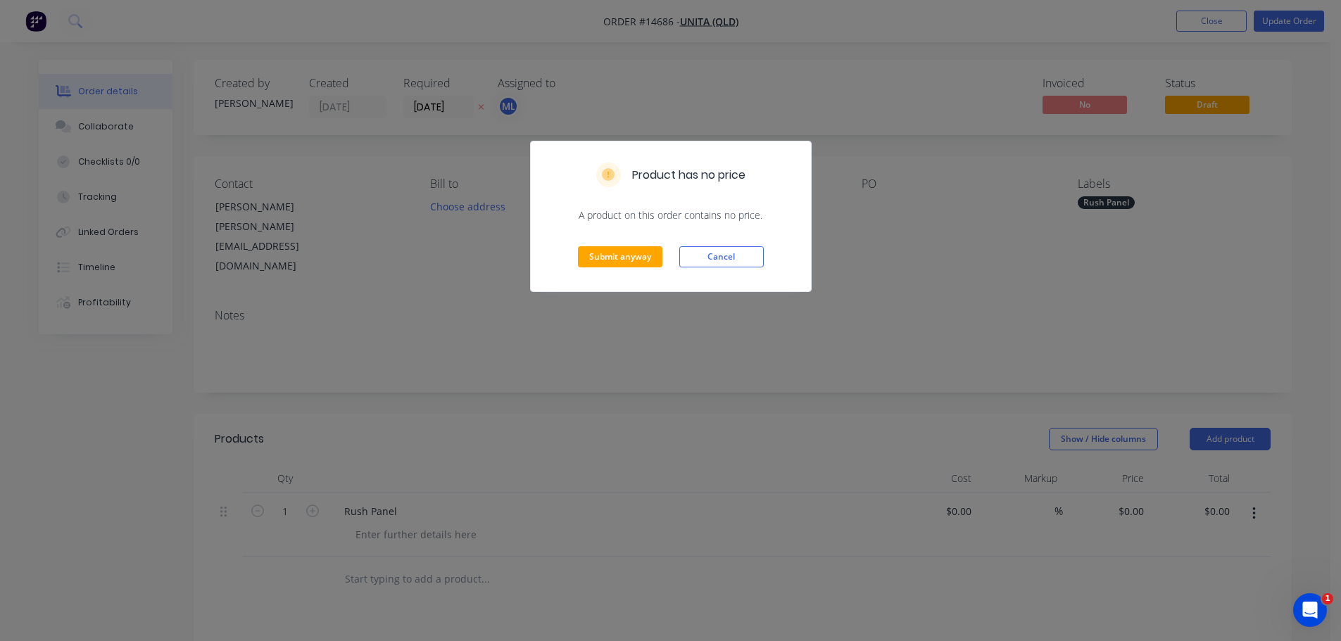
click at [653, 243] on div "Submit anyway Cancel" at bounding box center [671, 257] width 280 height 69
click at [644, 255] on button "Submit anyway" at bounding box center [620, 256] width 84 height 21
